Goal: Task Accomplishment & Management: Complete application form

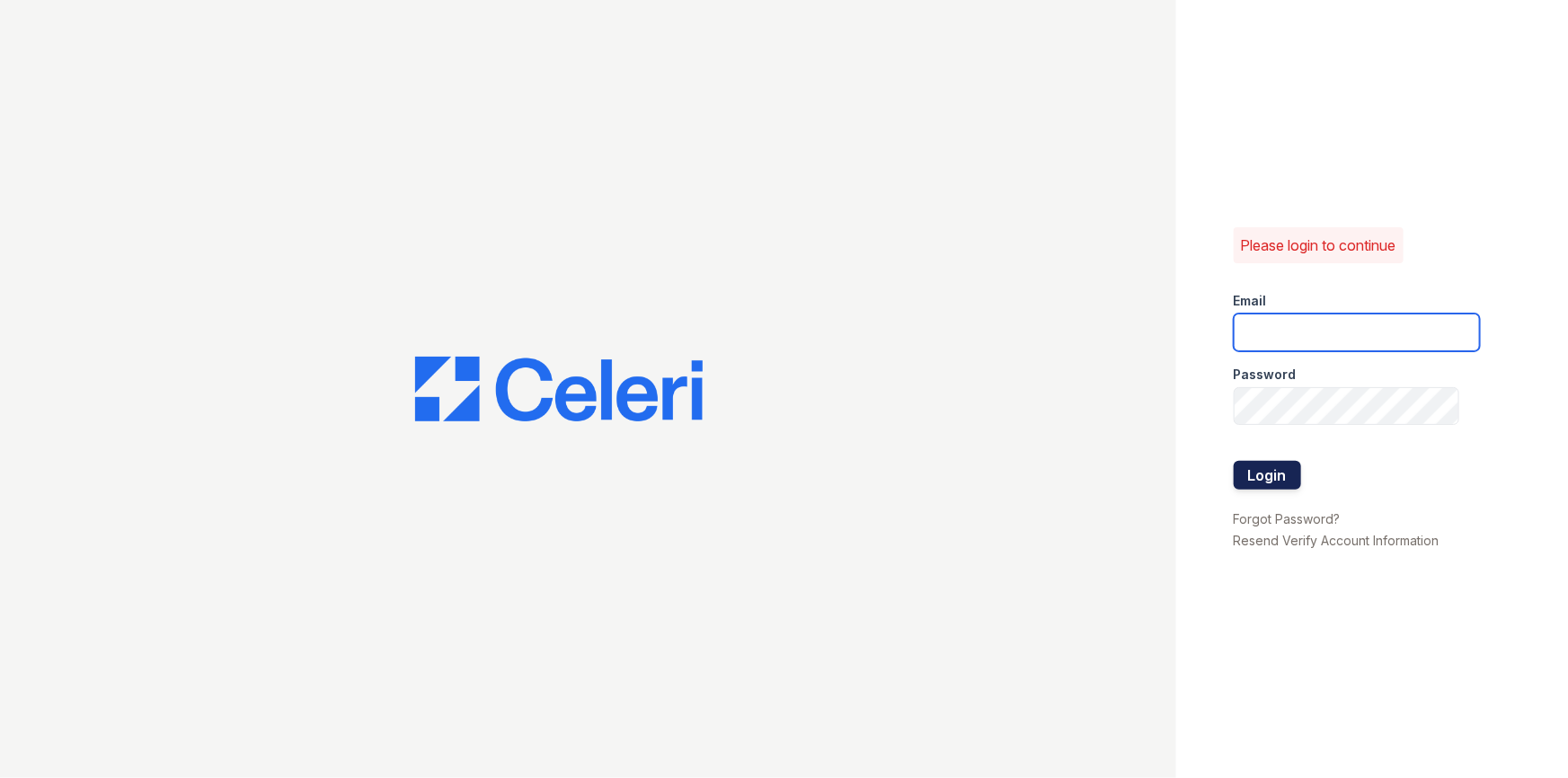
type input "[PERSON_NAME][EMAIL_ADDRESS][DOMAIN_NAME]"
click at [1258, 473] on button "Login" at bounding box center [1267, 475] width 67 height 28
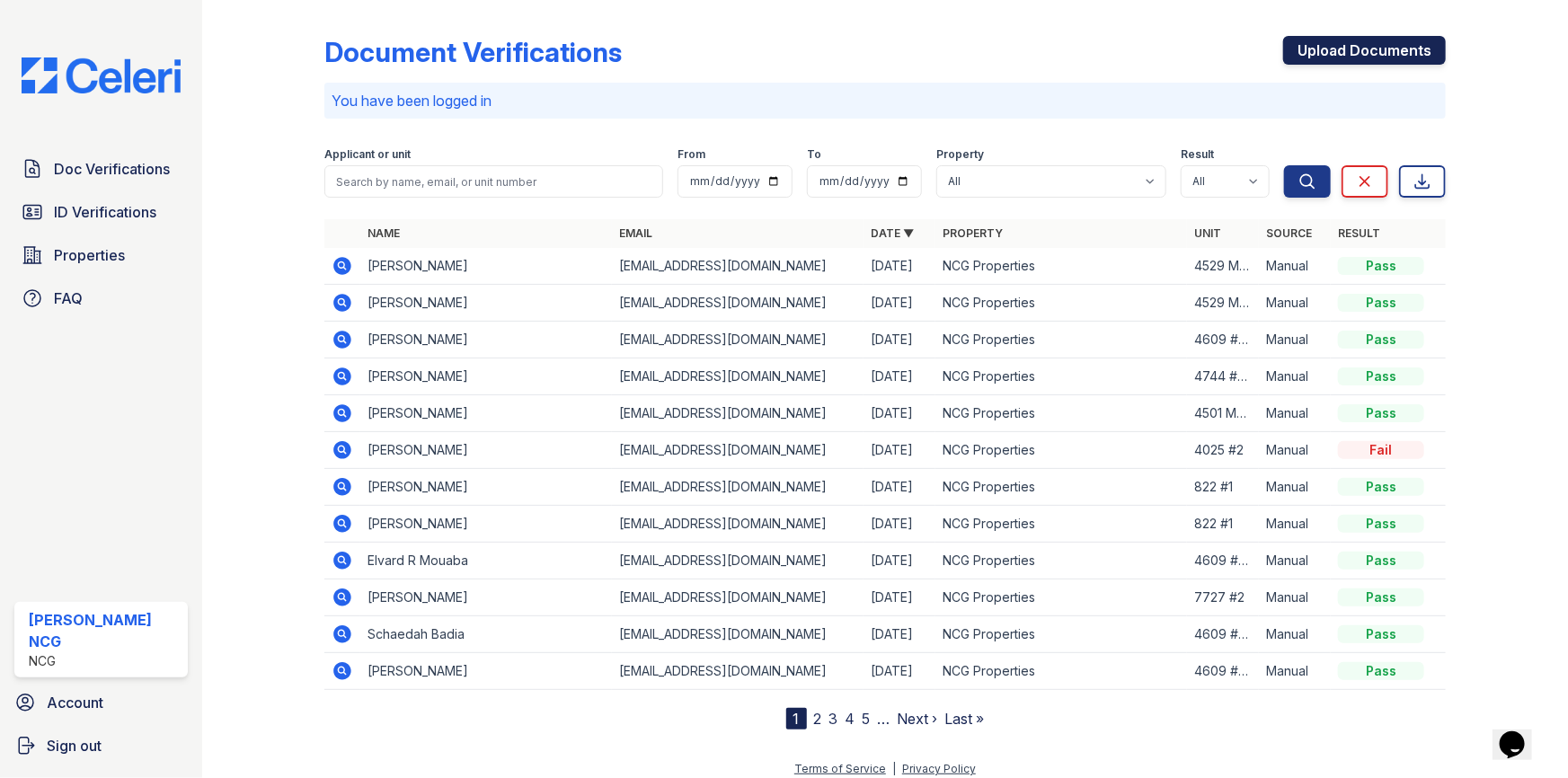
click at [1323, 44] on link "Upload Documents" at bounding box center [1365, 50] width 163 height 28
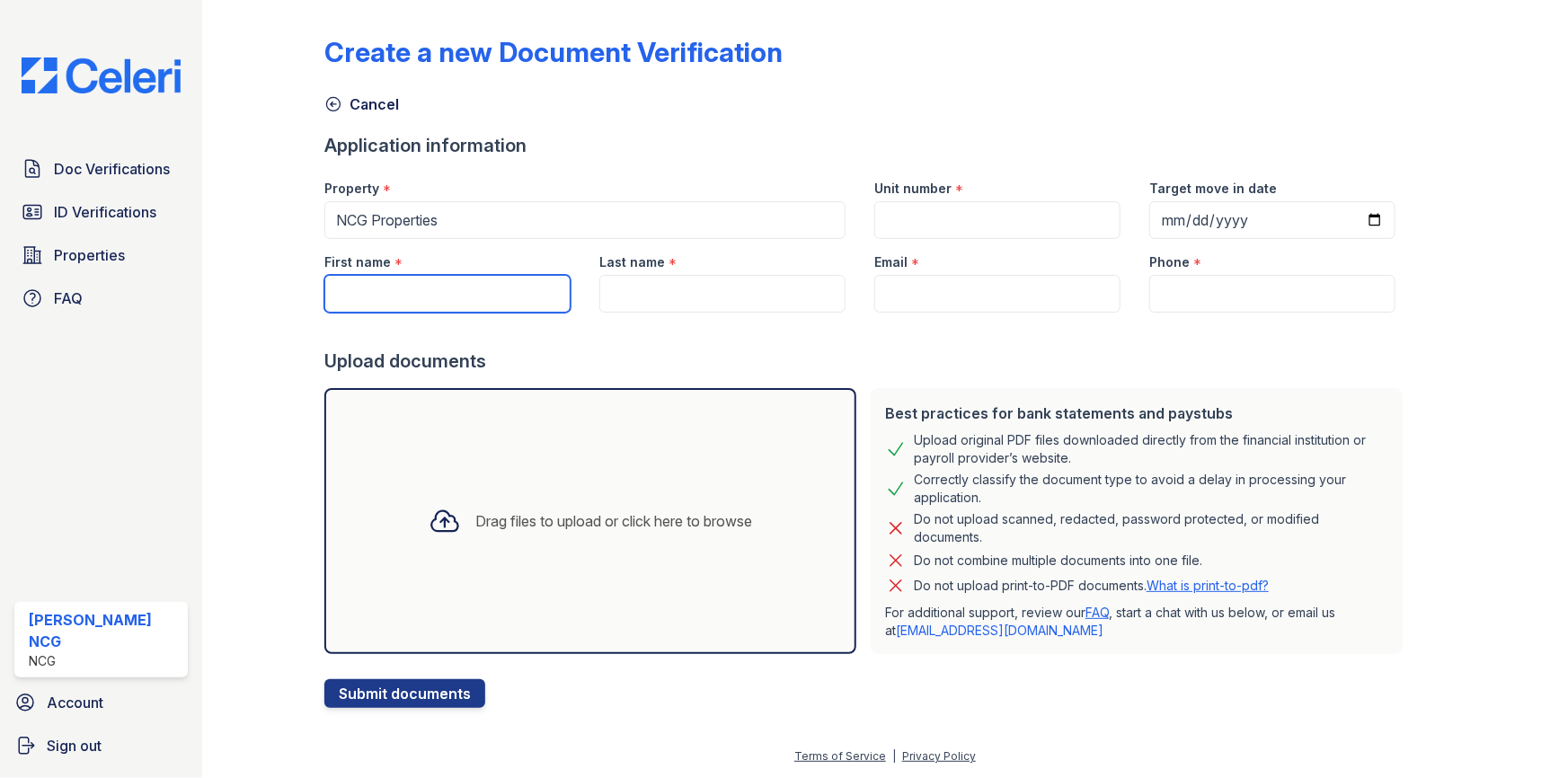
click at [366, 286] on input "First name" at bounding box center [447, 294] width 246 height 38
type input "Roosevelt & Doris"
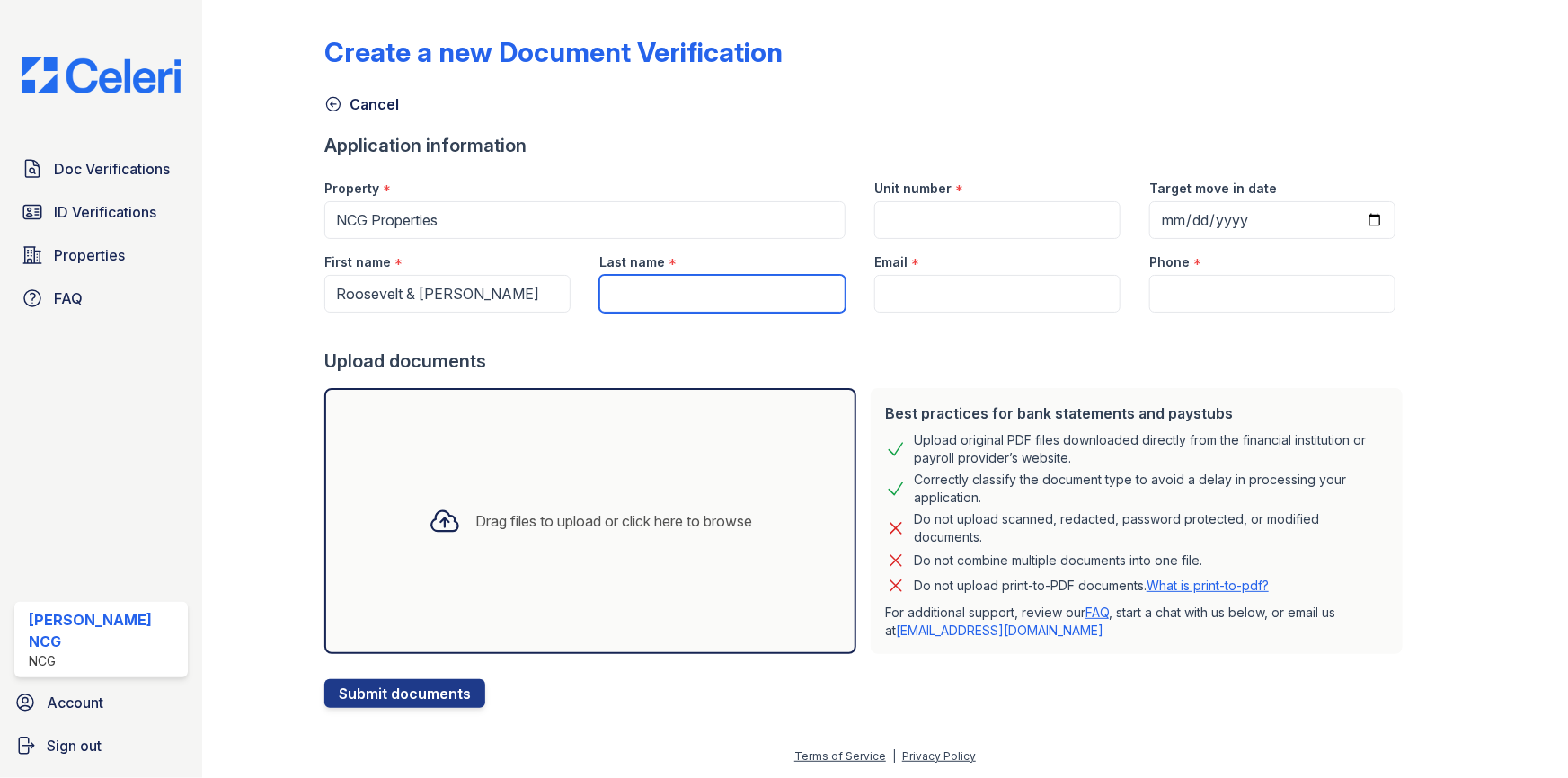
click at [654, 285] on input "Last name" at bounding box center [722, 294] width 246 height 38
type input "Brown"
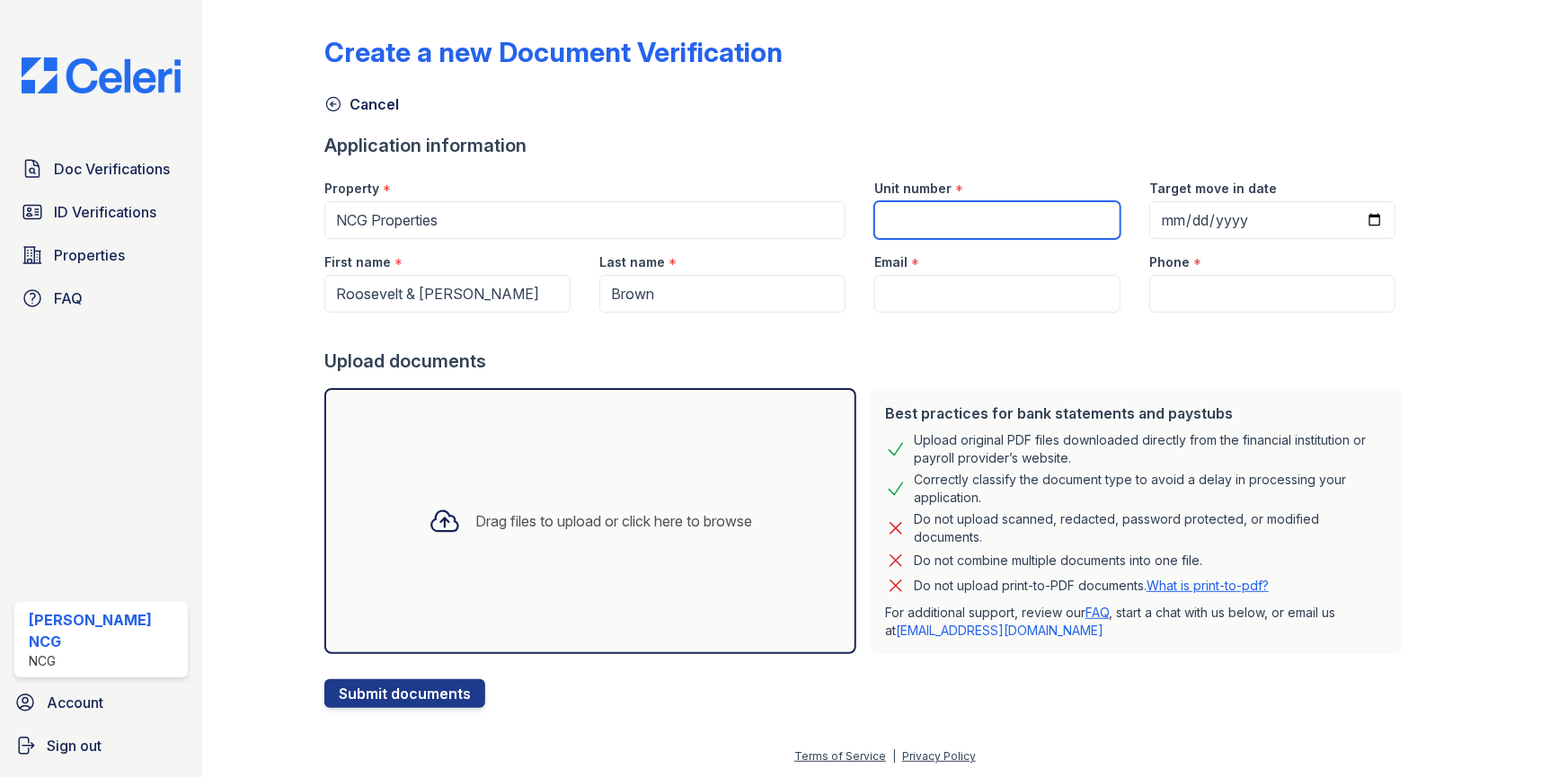
click at [924, 221] on input "Unit number" at bounding box center [998, 220] width 246 height 38
drag, startPoint x: 226, startPoint y: 327, endPoint x: 312, endPoint y: 325, distance: 86.0
click at [226, 327] on div "Create a new Document Verification Cancel Application information Property * NC…" at bounding box center [884, 389] width 1366 height 778
click at [903, 220] on input "Unit number" at bounding box center [998, 220] width 246 height 38
type input "4609 S St Lawrence #101"
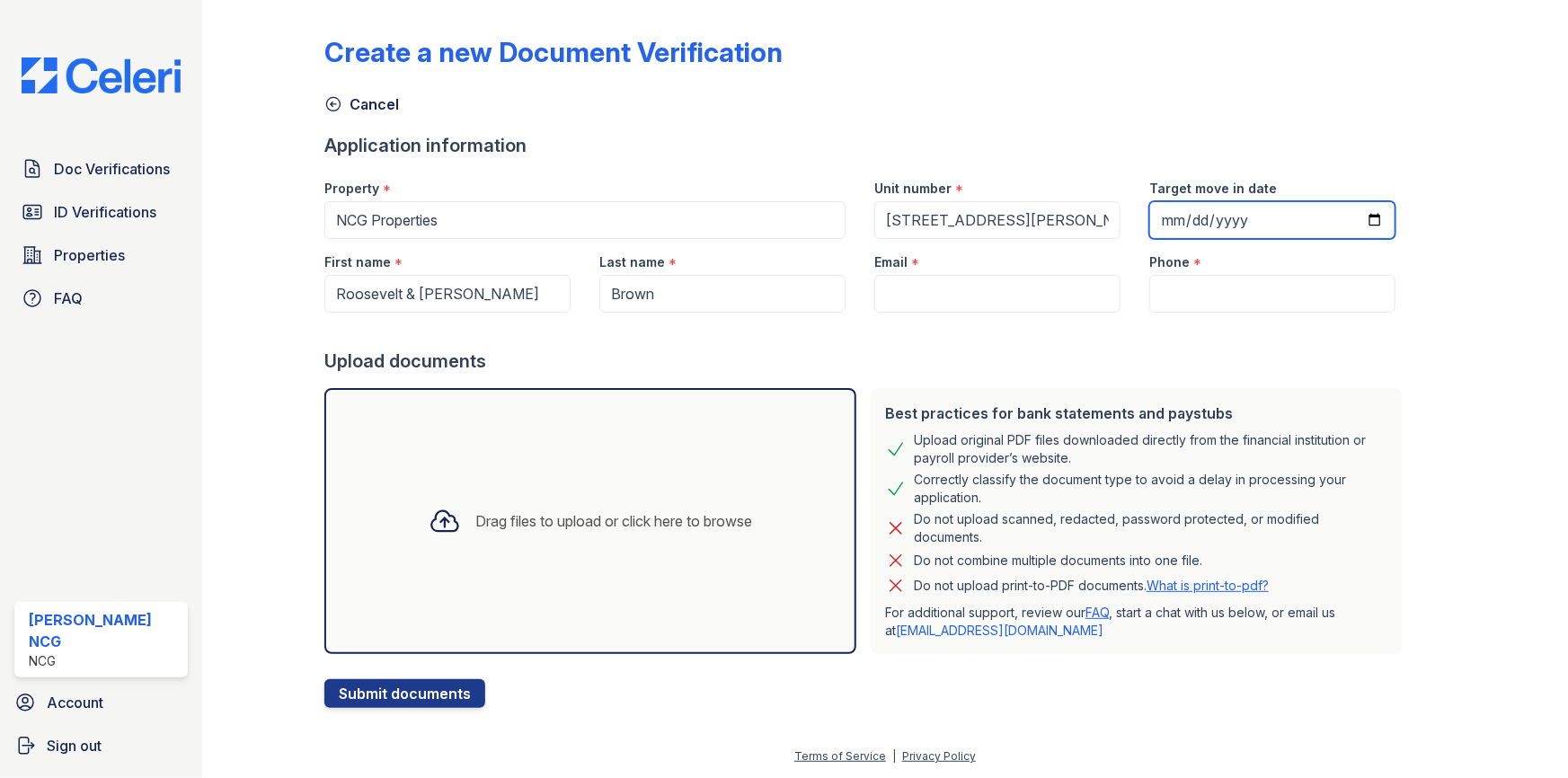
click at [1159, 221] on input "Target move in date" at bounding box center [1273, 220] width 246 height 38
type input "2025-11-01"
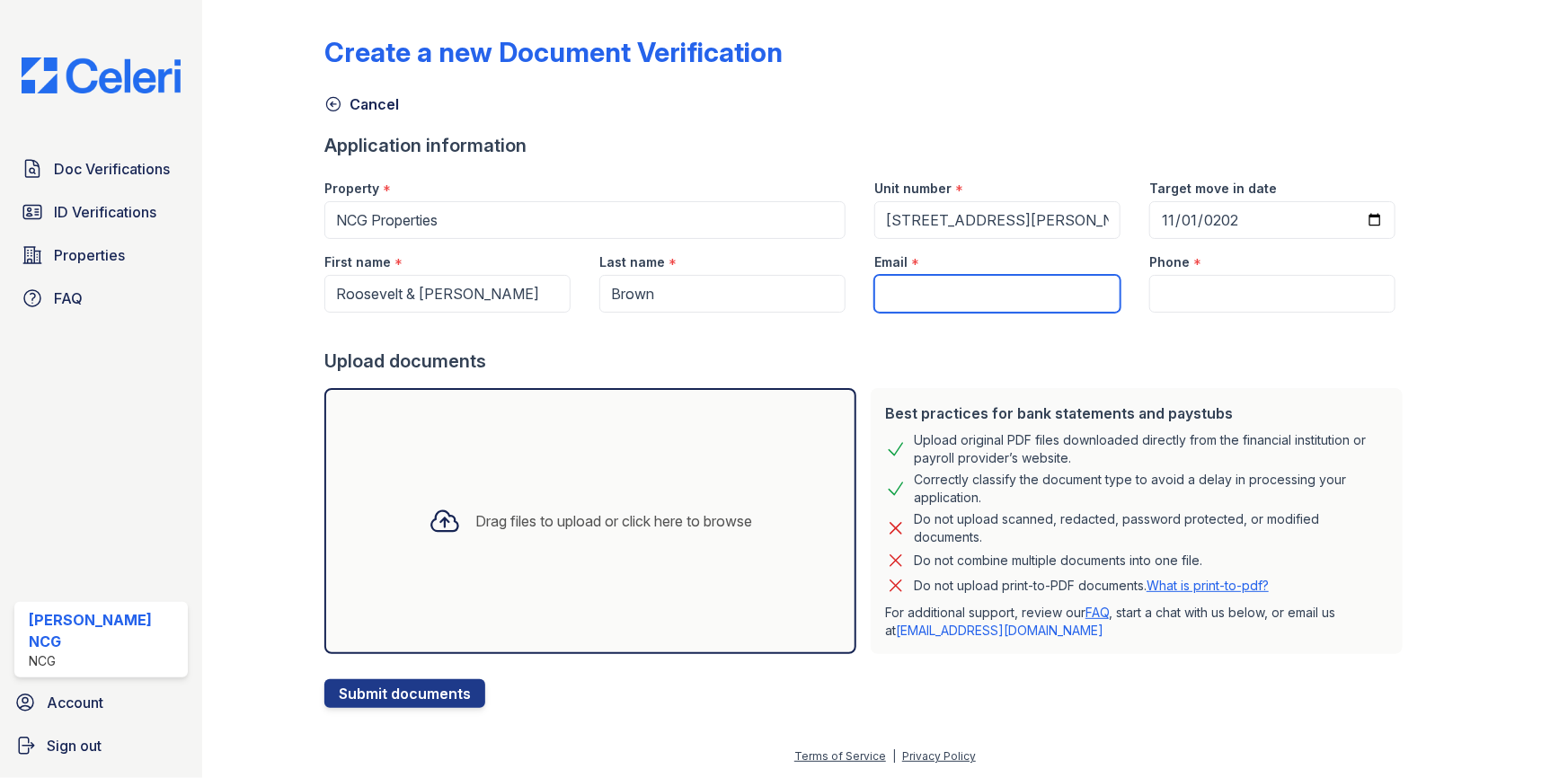
click at [951, 285] on input "Email" at bounding box center [998, 294] width 246 height 38
type input "reception@ncgchicago.com"
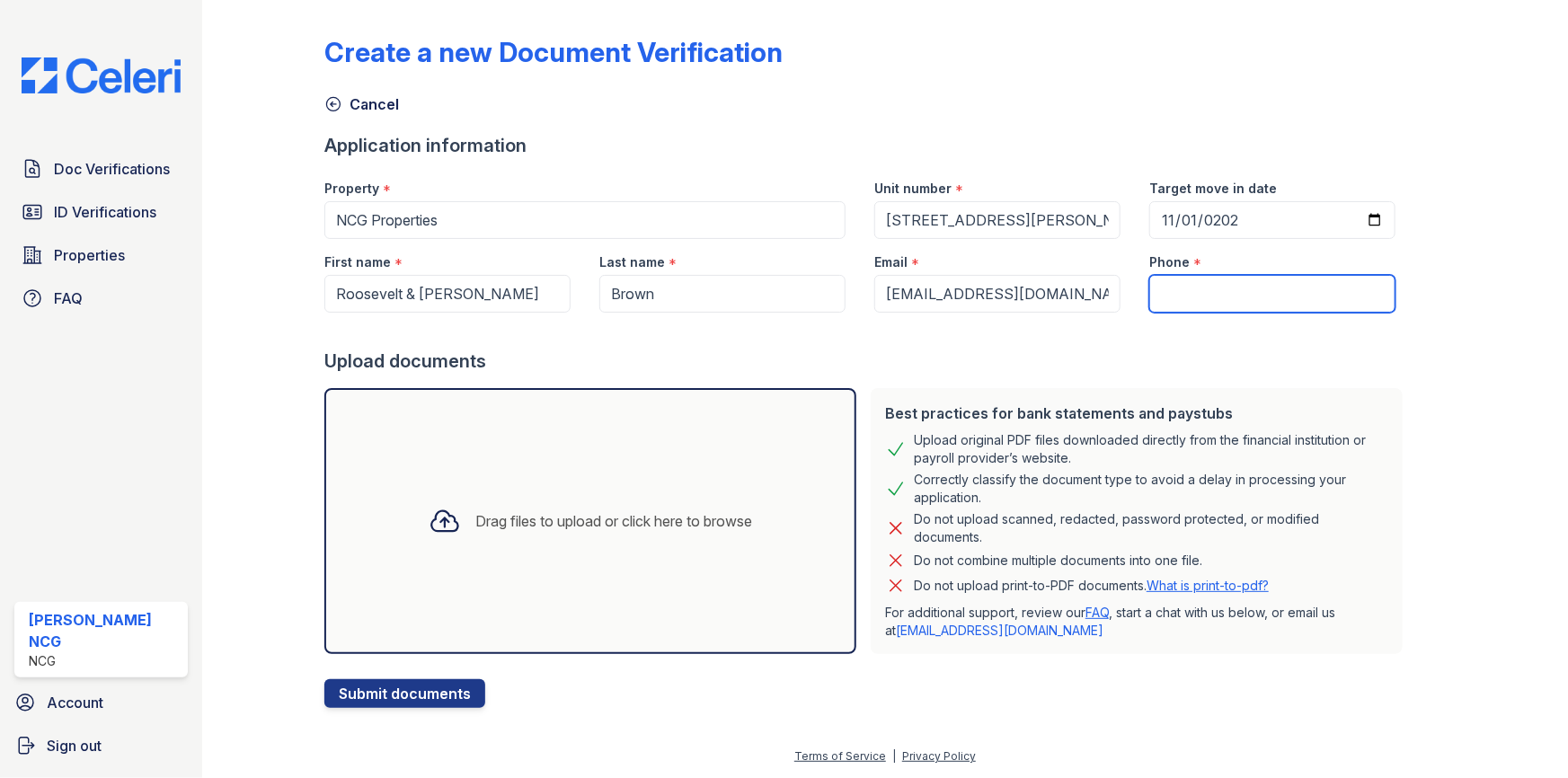
click at [1170, 293] on input "Phone" at bounding box center [1273, 294] width 246 height 38
type input "7732520600"
click at [1193, 353] on div "Upload documents" at bounding box center [866, 361] width 1085 height 26
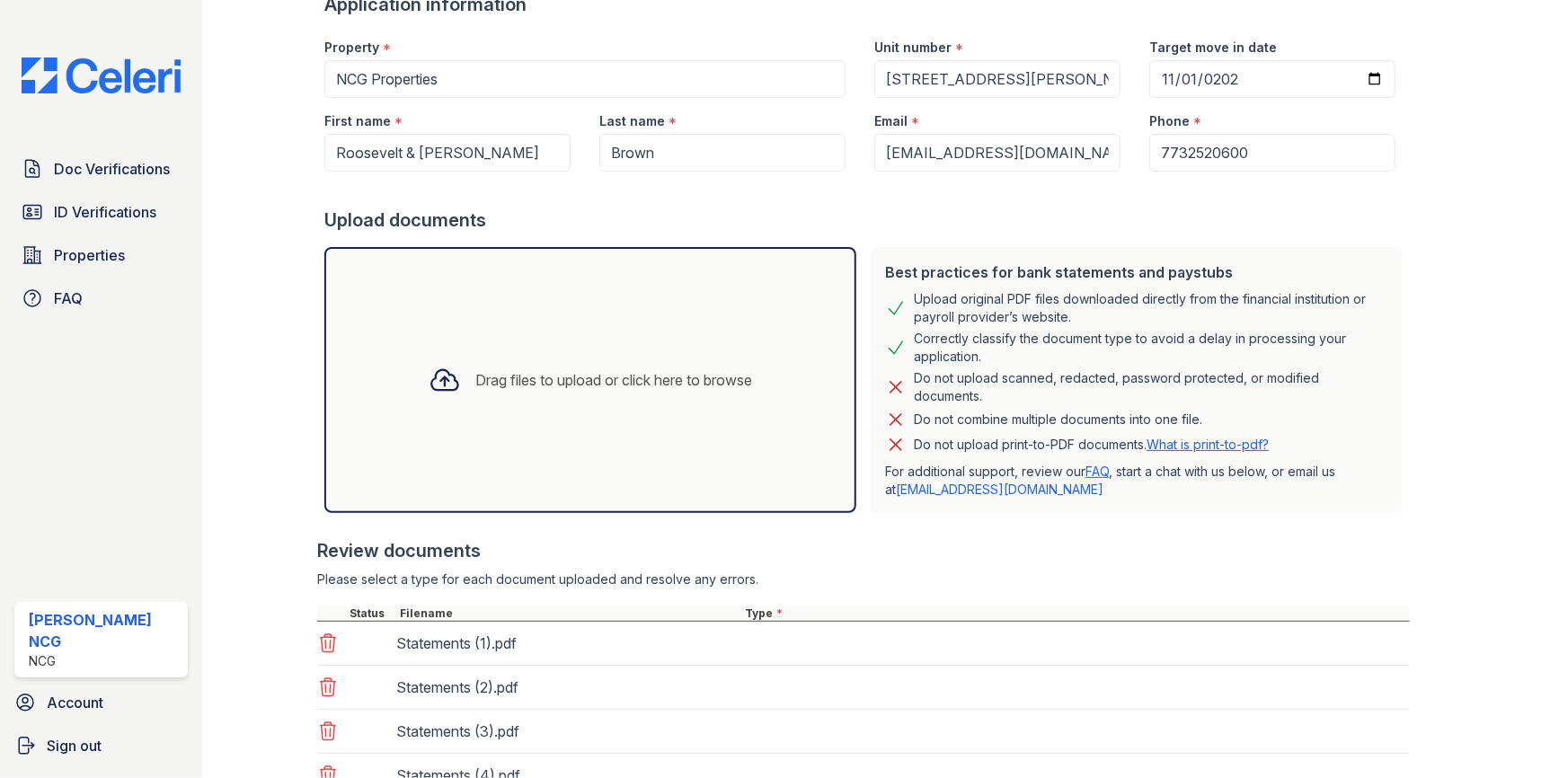
scroll to position [285, 0]
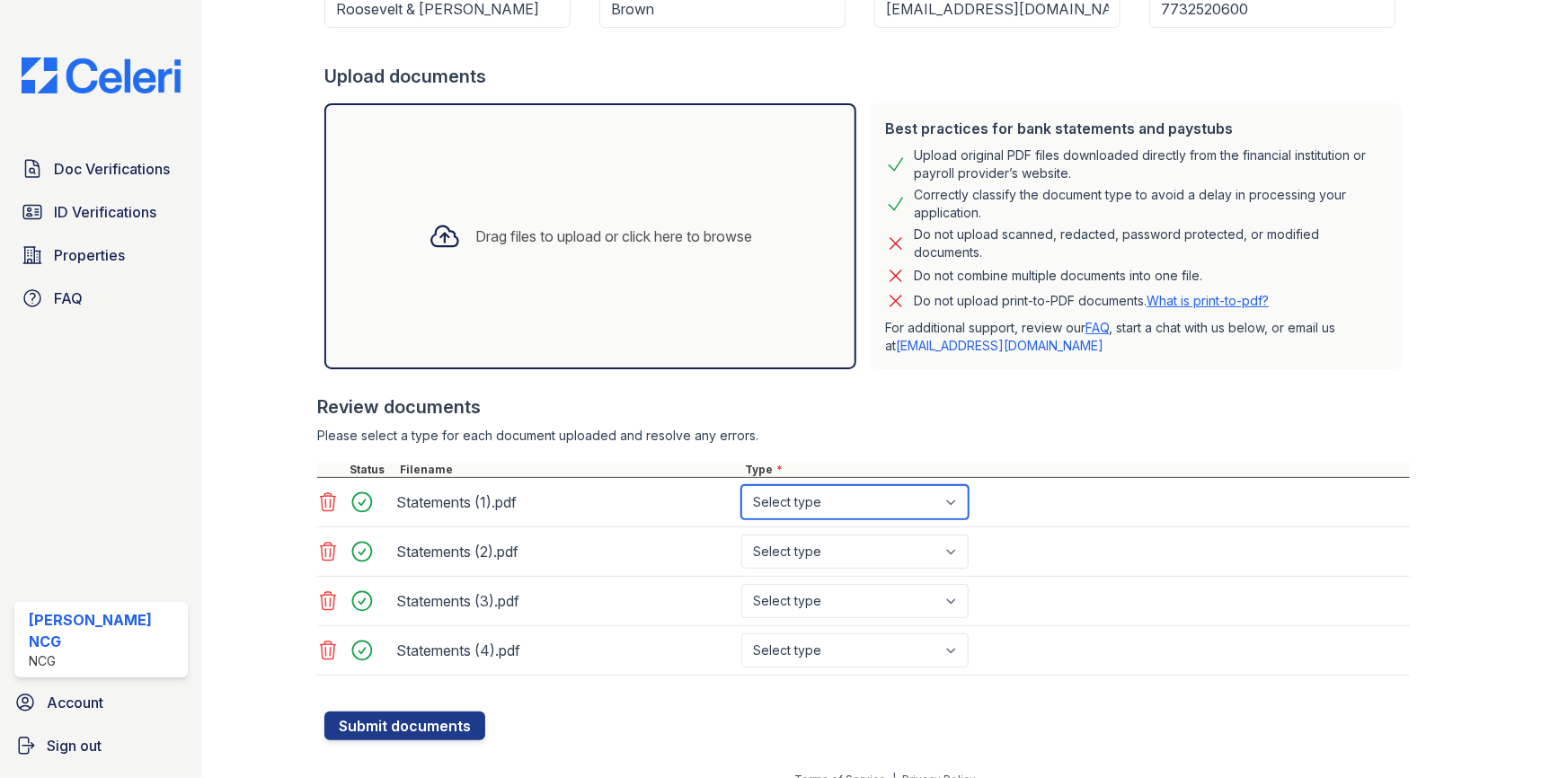
click at [810, 494] on select "Select type Paystub Bank Statement Offer Letter Tax Documents Benefit Award Let…" at bounding box center [855, 502] width 228 height 34
select select "bank_statement"
click at [741, 485] on select "Select type Paystub Bank Statement Offer Letter Tax Documents Benefit Award Let…" at bounding box center [855, 502] width 228 height 34
click at [811, 552] on select "Select type Paystub Bank Statement Offer Letter Tax Documents Benefit Award Let…" at bounding box center [855, 552] width 228 height 34
select select "bank_statement"
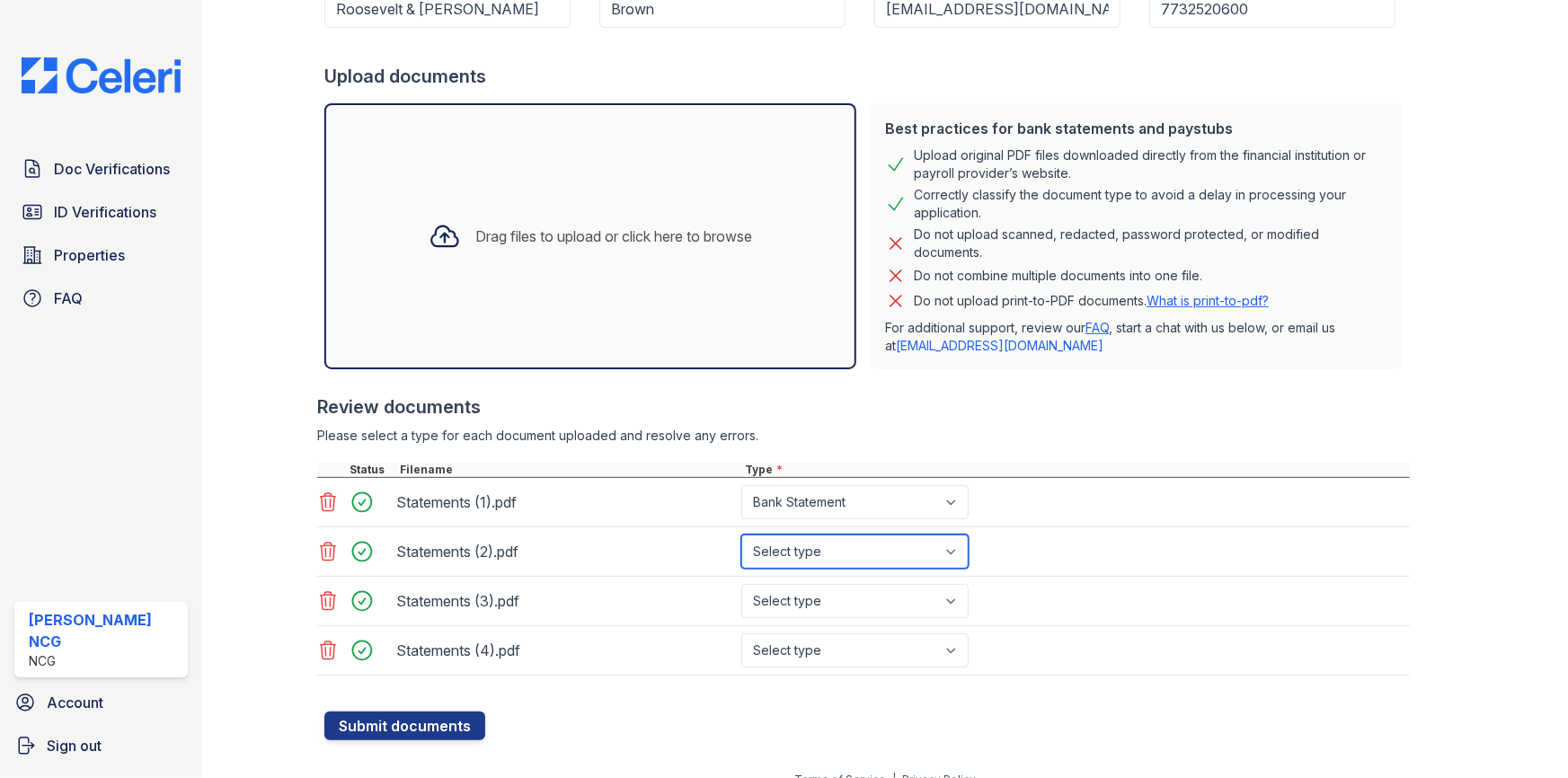
click at [741, 534] on select "Select type Paystub Bank Statement Offer Letter Tax Documents Benefit Award Let…" at bounding box center [855, 552] width 228 height 34
click at [824, 601] on select "Select type Paystub Bank Statement Offer Letter Tax Documents Benefit Award Let…" at bounding box center [855, 601] width 228 height 34
select select "bank_statement"
click at [741, 584] on select "Select type Paystub Bank Statement Offer Letter Tax Documents Benefit Award Let…" at bounding box center [855, 601] width 228 height 34
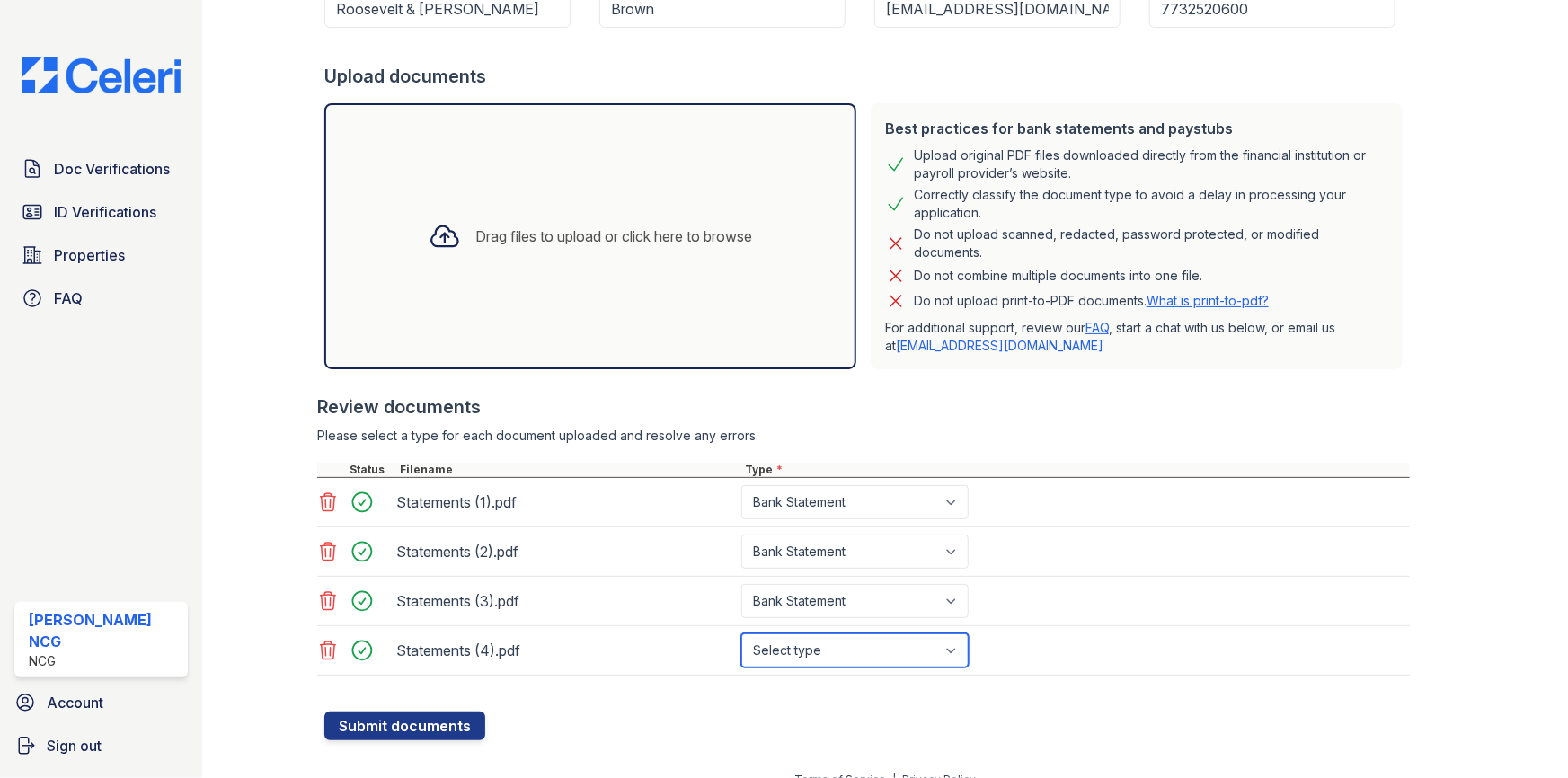
click at [817, 647] on select "Select type Paystub Bank Statement Offer Letter Tax Documents Benefit Award Let…" at bounding box center [855, 650] width 228 height 34
select select "bank_statement"
click at [741, 633] on select "Select type Paystub Bank Statement Offer Letter Tax Documents Benefit Award Let…" at bounding box center [855, 650] width 228 height 34
click at [850, 414] on div "Review documents" at bounding box center [864, 407] width 1093 height 26
click at [448, 712] on button "Submit documents" at bounding box center [405, 726] width 161 height 28
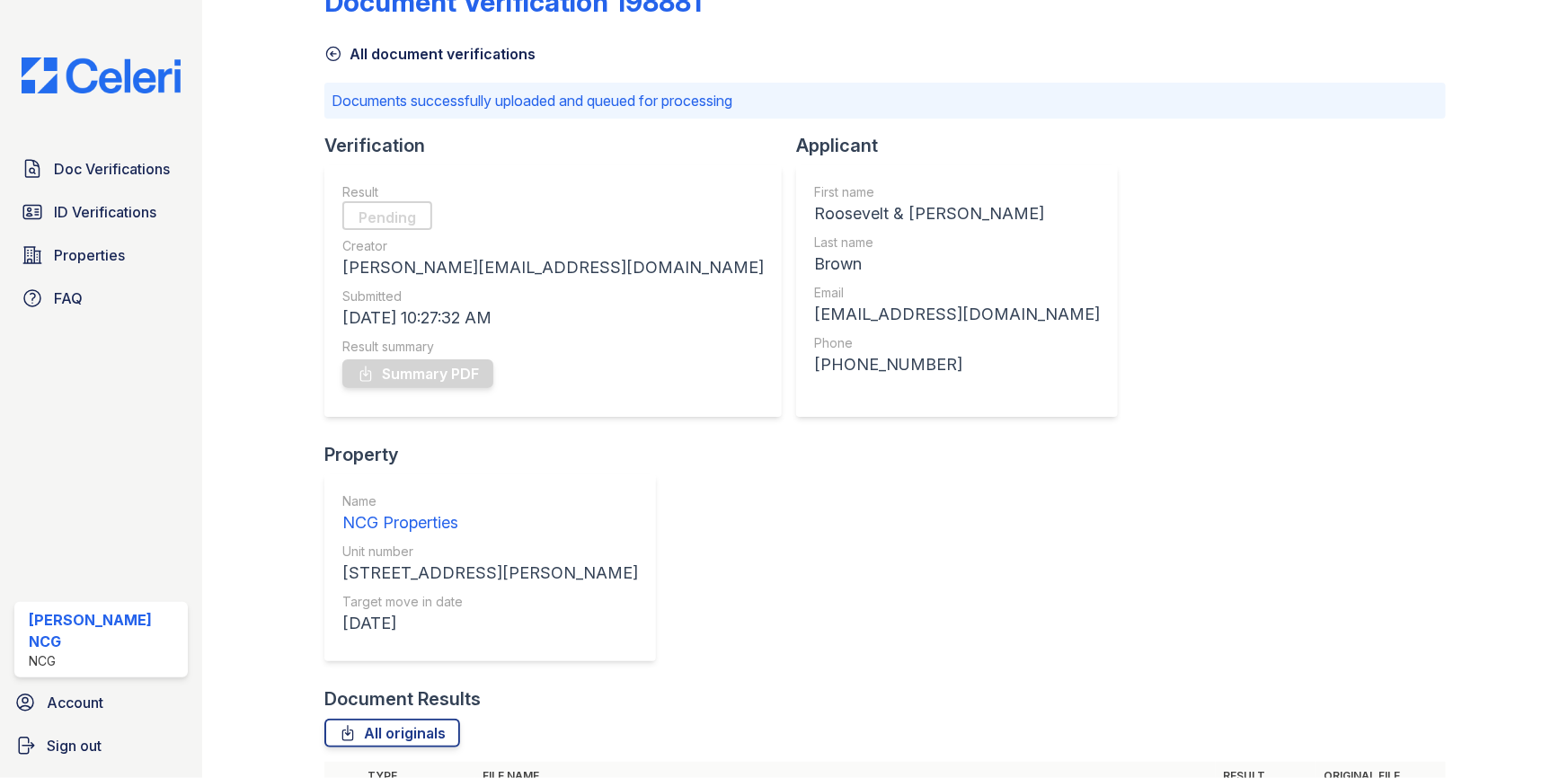
scroll to position [72, 0]
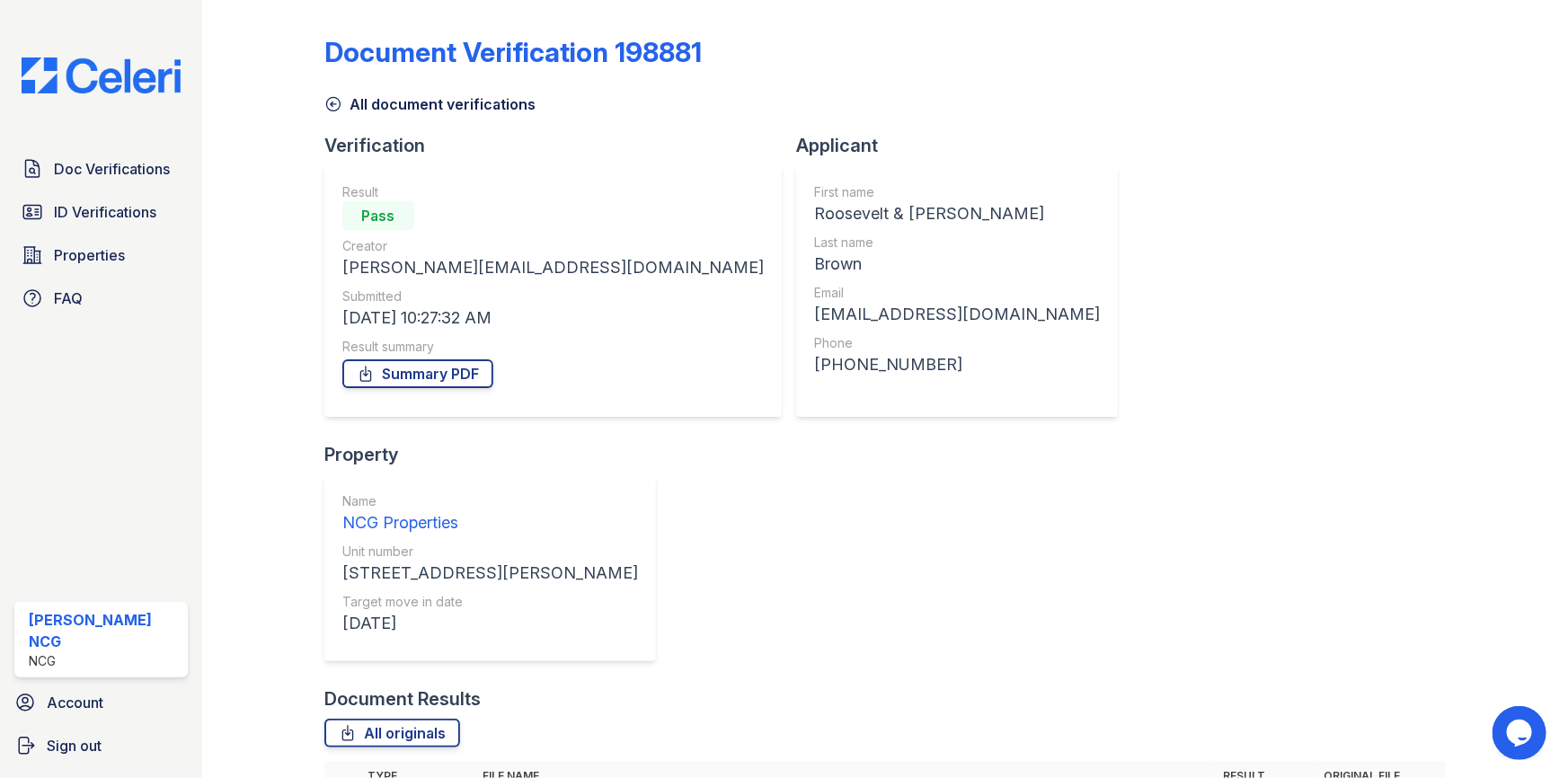
scroll to position [23, 0]
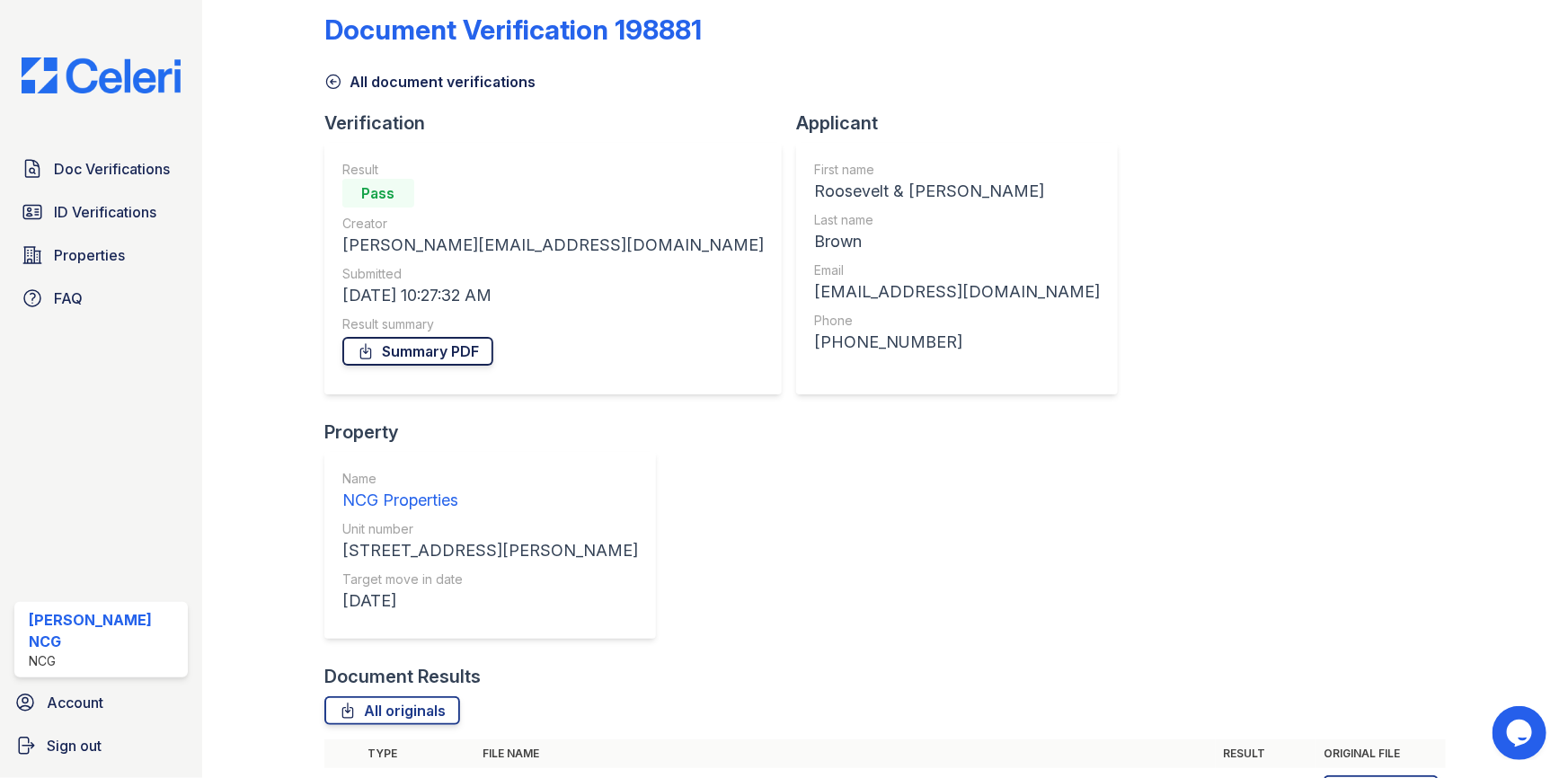
click at [439, 348] on link "Summary PDF" at bounding box center [417, 352] width 151 height 28
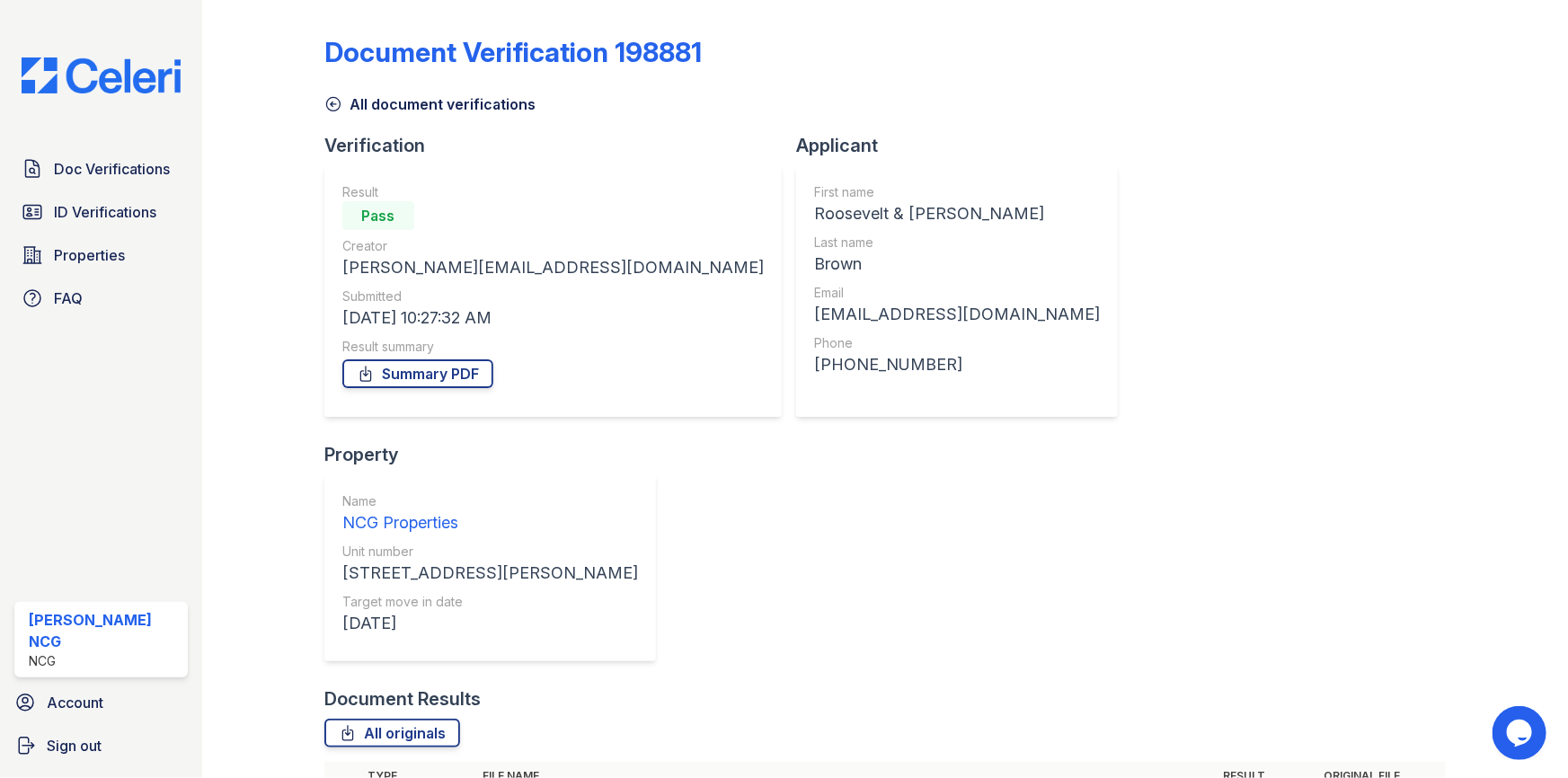
drag, startPoint x: 1207, startPoint y: 216, endPoint x: 1221, endPoint y: 170, distance: 48.1
click at [1214, 209] on div "Document Verification 198881 All document verifications Verification Result Pas…" at bounding box center [884, 497] width 1121 height 978
